Goal: Transaction & Acquisition: Download file/media

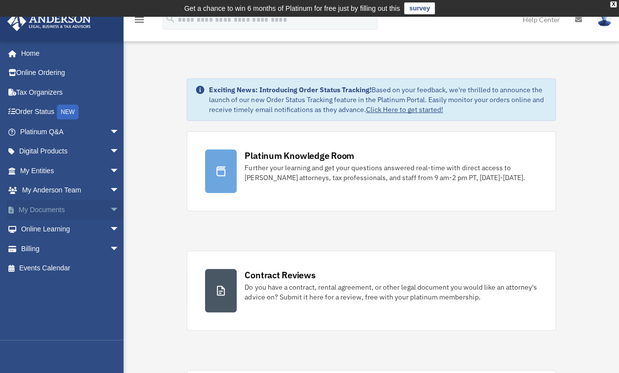
click at [110, 210] on span "arrow_drop_down" at bounding box center [120, 210] width 20 height 20
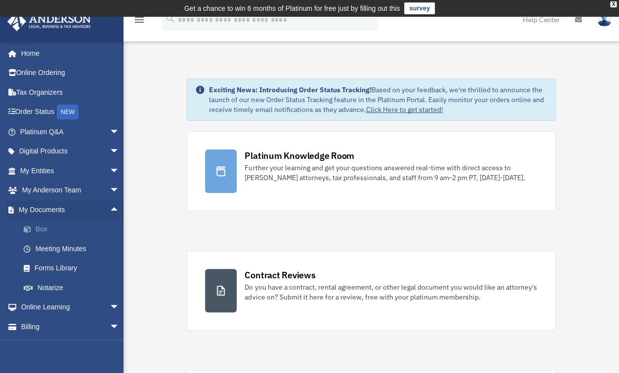
click at [43, 229] on link "Box" at bounding box center [74, 230] width 120 height 20
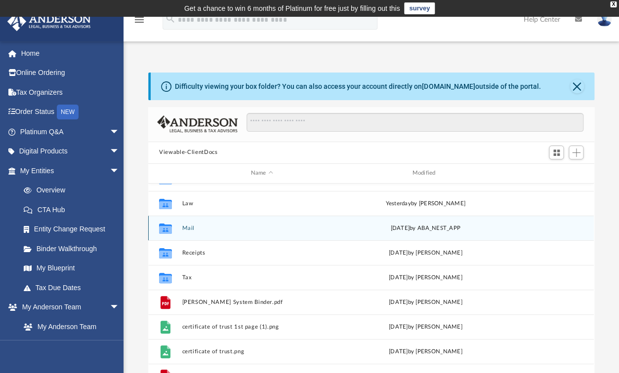
scroll to position [12, 0]
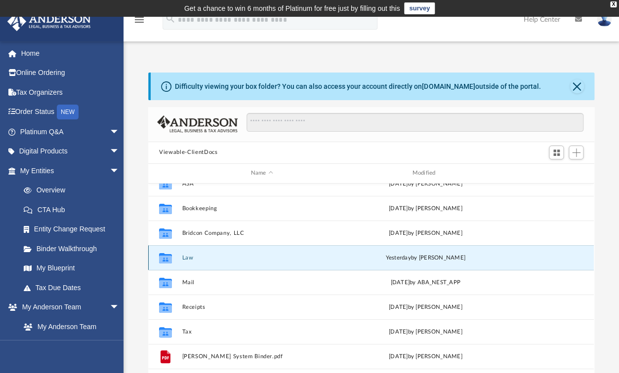
click at [185, 257] on button "Law" at bounding box center [261, 258] width 159 height 6
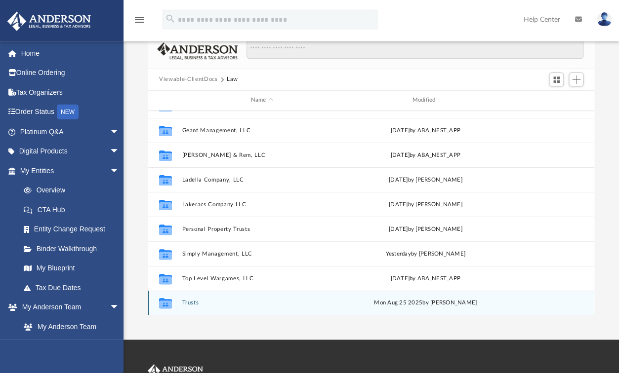
scroll to position [74, 0]
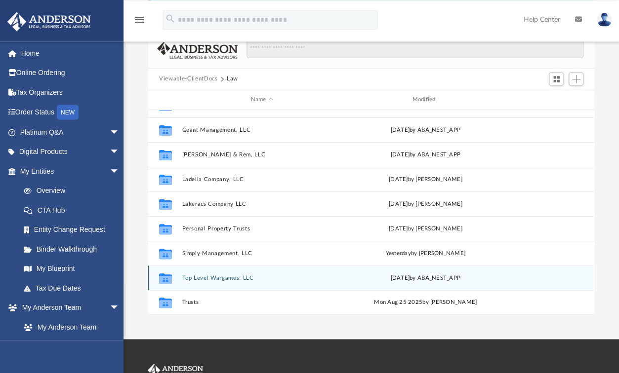
click at [199, 279] on button "Top Level Wargames, LLC" at bounding box center [261, 278] width 159 height 6
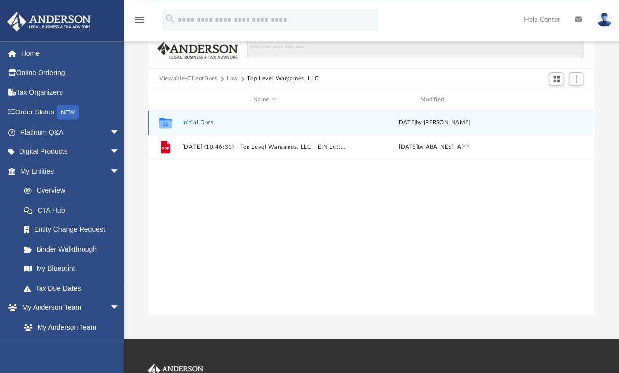
scroll to position [0, 0]
click at [196, 123] on button "Initial Docs" at bounding box center [264, 122] width 165 height 6
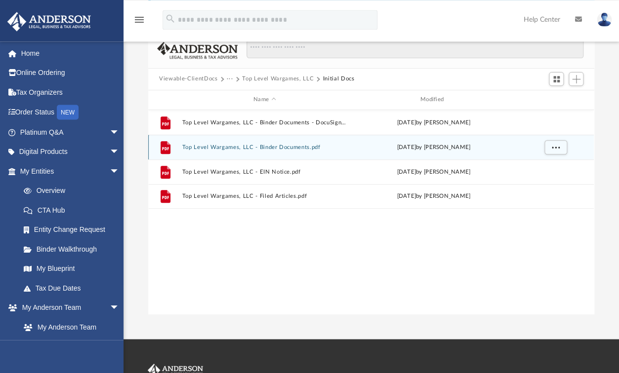
click at [266, 146] on button "Top Level Wargames, LLC - Binder Documents.pdf" at bounding box center [264, 147] width 165 height 6
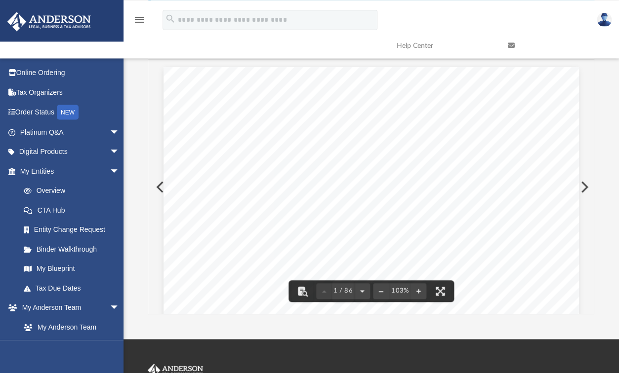
click at [586, 186] on button "Preview" at bounding box center [583, 187] width 22 height 28
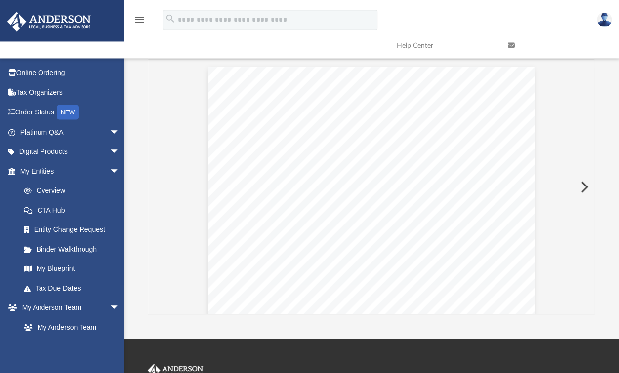
click at [586, 186] on button "Preview" at bounding box center [583, 187] width 22 height 28
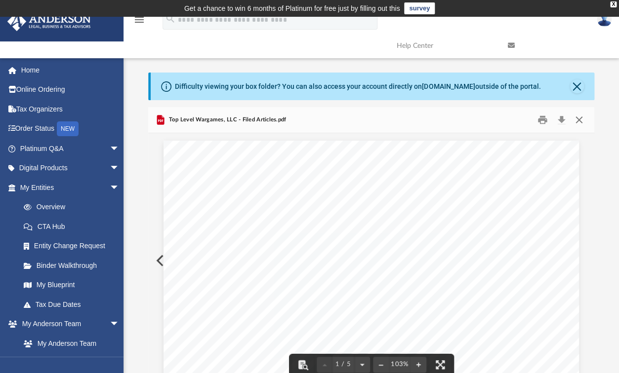
click at [583, 120] on button "Close" at bounding box center [578, 119] width 18 height 15
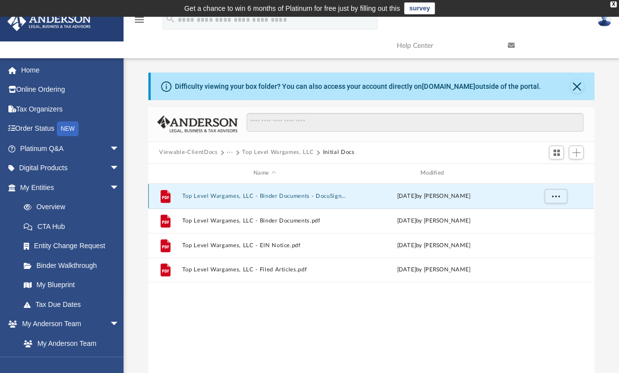
click at [299, 197] on button "Top Level Wargames, LLC - Binder Documents - DocuSigned.pdf" at bounding box center [264, 196] width 165 height 6
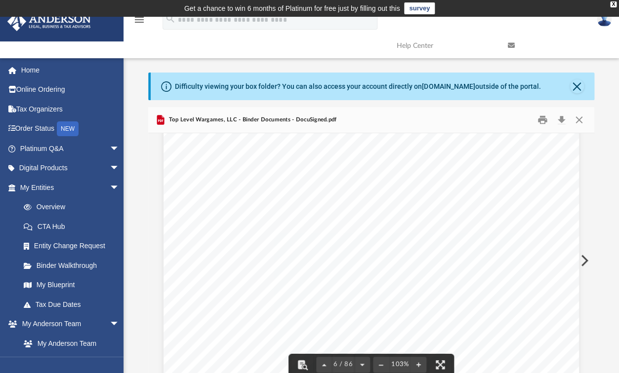
scroll to position [2961, 0]
click at [544, 119] on button "Print" at bounding box center [542, 119] width 20 height 15
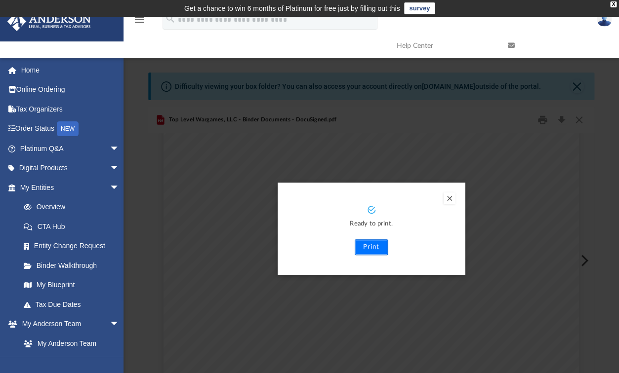
click at [373, 241] on button "Print" at bounding box center [370, 247] width 33 height 16
